Goal: Check status

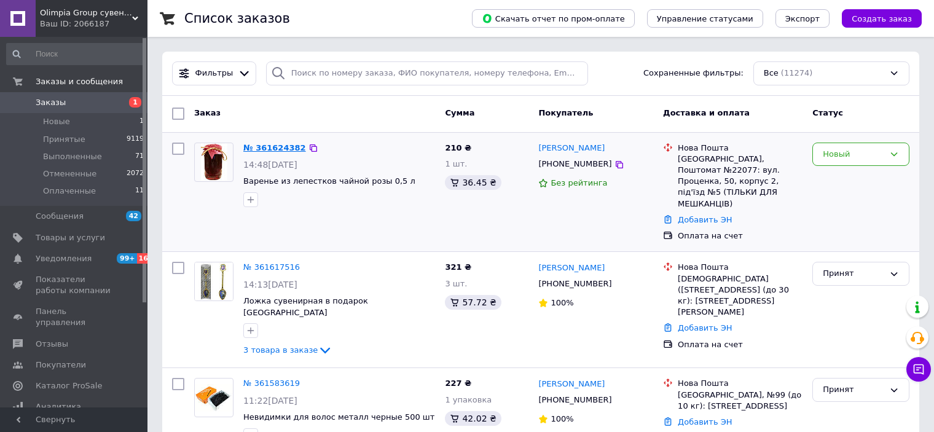
click at [279, 147] on link "№ 361624382" at bounding box center [274, 147] width 63 height 9
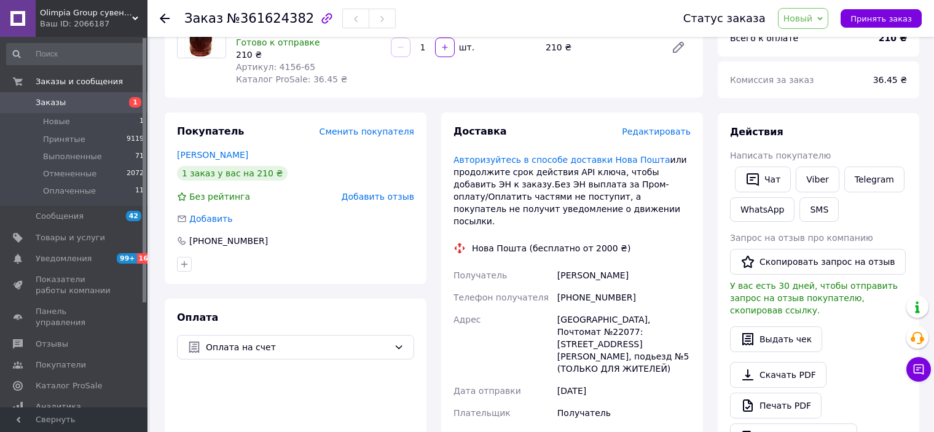
scroll to position [246, 0]
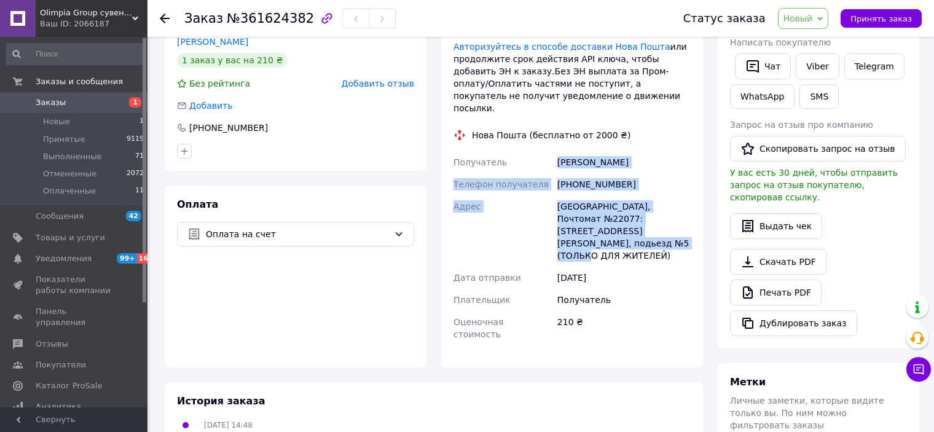
drag, startPoint x: 576, startPoint y: 155, endPoint x: 673, endPoint y: 225, distance: 119.7
click at [673, 225] on div "Получатель [PERSON_NAME] Телефон получателя [PHONE_NUMBER] Адрес [STREET_ADDRES…" at bounding box center [572, 248] width 242 height 194
copy div "[PERSON_NAME] Телефон получателя [PHONE_NUMBER] [PERSON_NAME][GEOGRAPHIC_DATA],…"
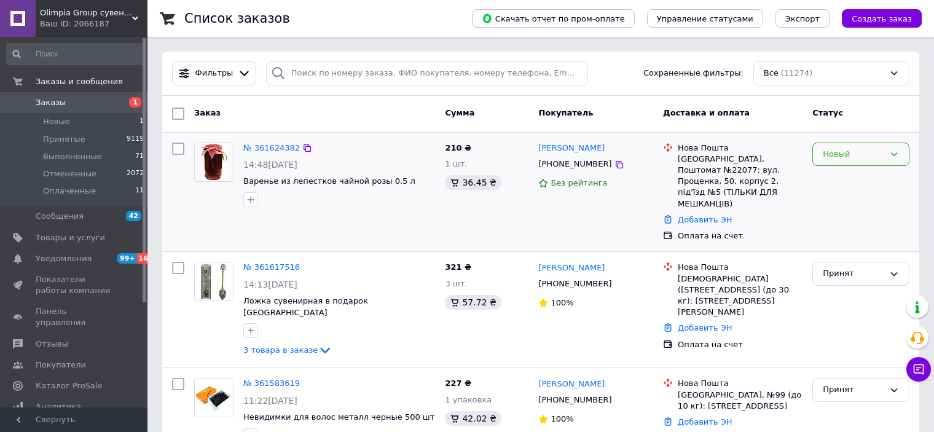
click at [871, 148] on div "Новый" at bounding box center [852, 154] width 61 height 13
click at [846, 182] on li "Принят" at bounding box center [861, 179] width 96 height 23
